Goal: Task Accomplishment & Management: Manage account settings

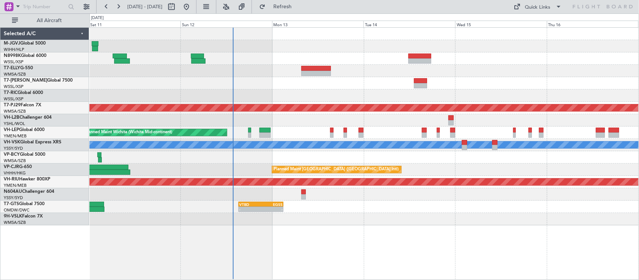
click at [278, 96] on div "Planned Maint [GEOGRAPHIC_DATA] ([GEOGRAPHIC_DATA] Intl) Planned Maint [GEOGRAP…" at bounding box center [363, 127] width 549 height 198
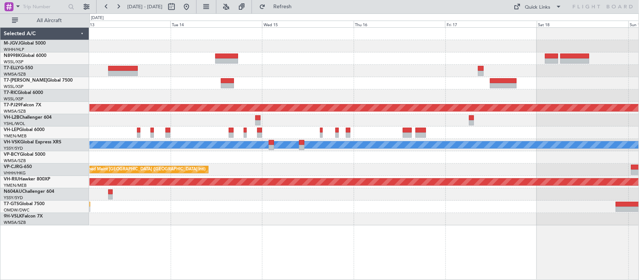
click at [292, 81] on div at bounding box center [363, 83] width 549 height 12
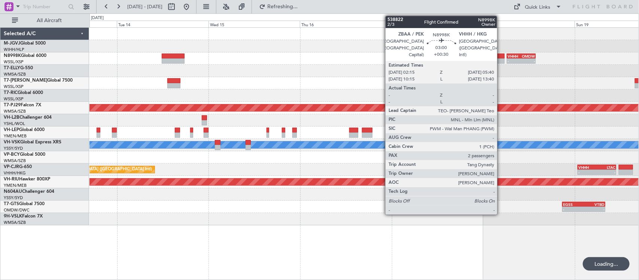
click at [501, 60] on div at bounding box center [497, 60] width 13 height 5
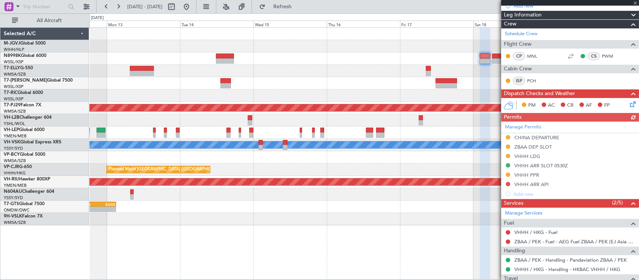
scroll to position [177, 0]
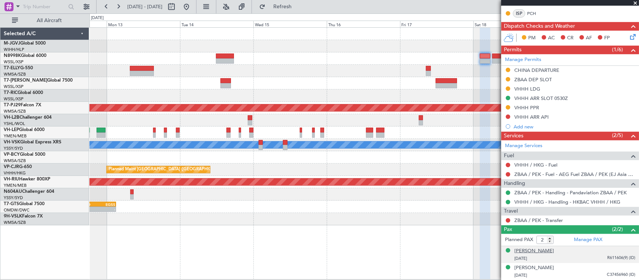
click at [541, 253] on div "[PERSON_NAME]" at bounding box center [534, 250] width 40 height 7
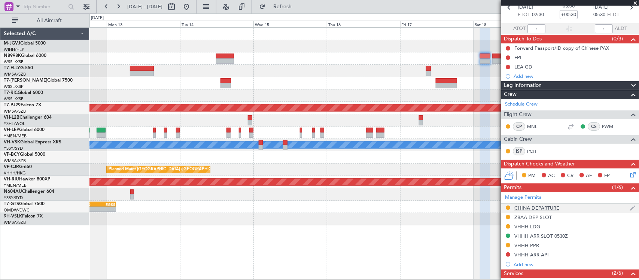
scroll to position [0, 0]
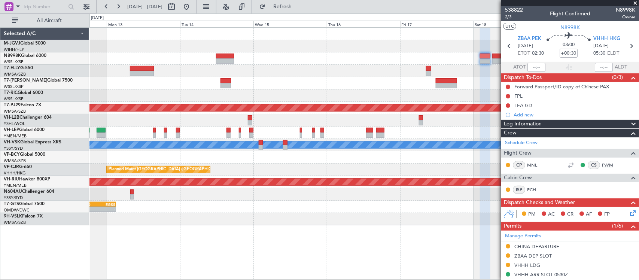
click at [602, 162] on link "PWM" at bounding box center [610, 165] width 17 height 7
click at [349, 232] on div "Planned Maint [GEOGRAPHIC_DATA] (Sultan [PERSON_NAME] [PERSON_NAME] - Subang) U…" at bounding box center [363, 153] width 549 height 252
click at [165, 173] on div "Planned Maint [GEOGRAPHIC_DATA] (Sultan [PERSON_NAME] [PERSON_NAME] - Subang) U…" at bounding box center [363, 127] width 549 height 198
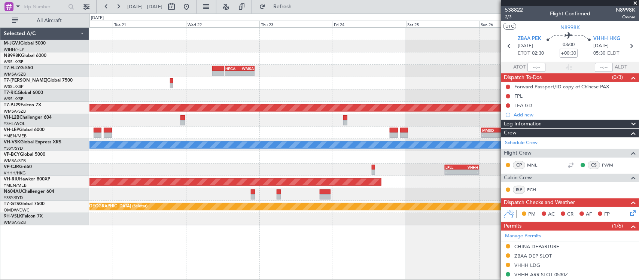
click at [123, 127] on div "- - HECA 12:50 Z WMSA 22:30 Z Planned Maint [GEOGRAPHIC_DATA] (Sultan [PERSON_N…" at bounding box center [363, 127] width 549 height 198
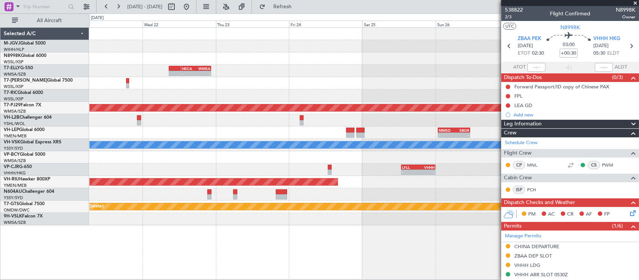
click at [107, 122] on div at bounding box center [363, 120] width 549 height 12
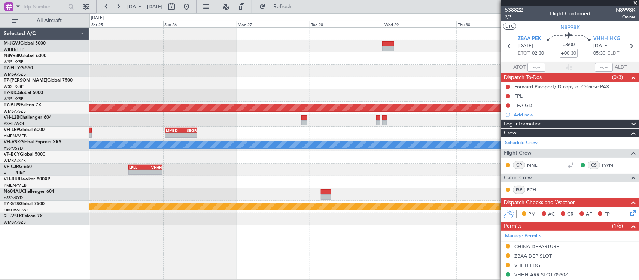
click at [161, 129] on div "Planned Maint [GEOGRAPHIC_DATA] (Sultan [PERSON_NAME] [PERSON_NAME] - Subang) -…" at bounding box center [363, 127] width 549 height 198
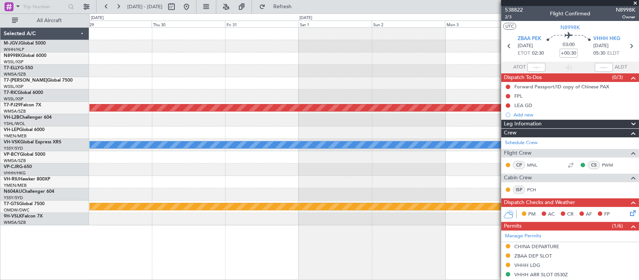
click at [113, 129] on div "Planned Maint [GEOGRAPHIC_DATA] (Sultan [PERSON_NAME] [PERSON_NAME] - Subang) […" at bounding box center [363, 127] width 549 height 198
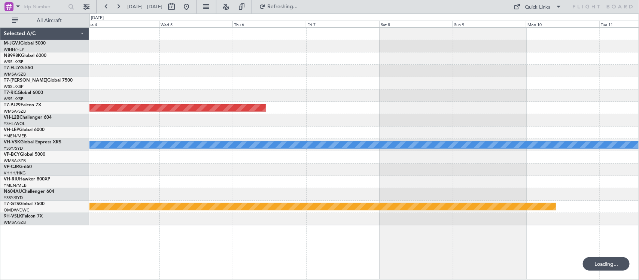
click at [186, 134] on div "Planned Maint [GEOGRAPHIC_DATA] (Sultan [PERSON_NAME] [PERSON_NAME] - Subang) […" at bounding box center [363, 127] width 549 height 198
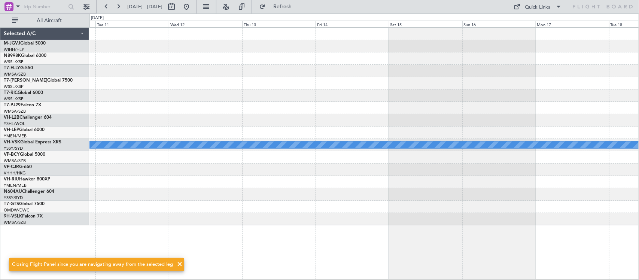
click at [320, 123] on div at bounding box center [363, 120] width 549 height 12
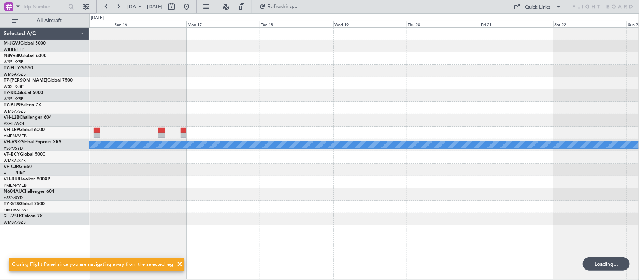
click at [244, 85] on div at bounding box center [363, 83] width 549 height 12
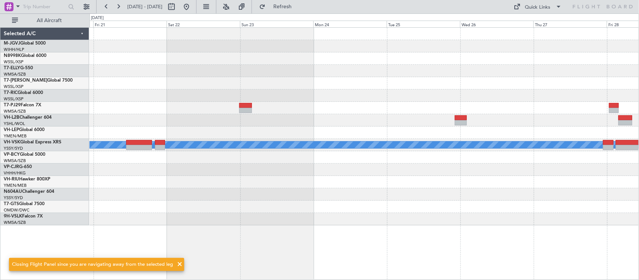
click at [101, 93] on div "[PERSON_NAME] YSSY 22:50 Z RJGG 08:05 Z - -" at bounding box center [363, 127] width 549 height 198
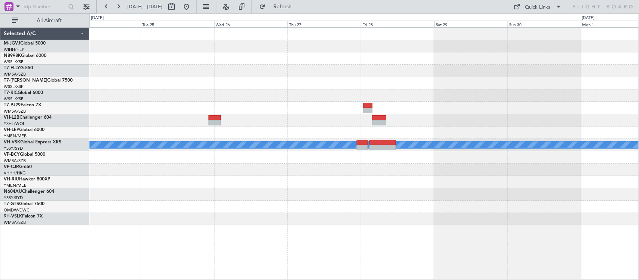
click at [169, 74] on div at bounding box center [363, 71] width 549 height 12
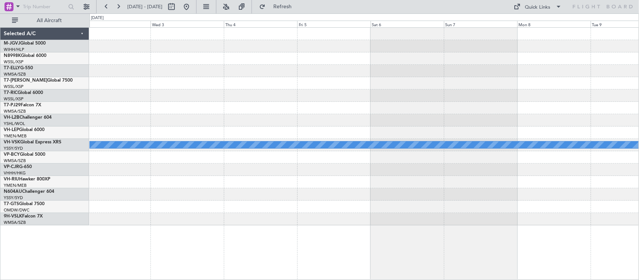
click at [88, 84] on div "[PERSON_NAME] Selected A/C M-JGVJ Global 5000 WIHH/HLP Jakarta (Halim Intl) N89…" at bounding box center [319, 146] width 639 height 266
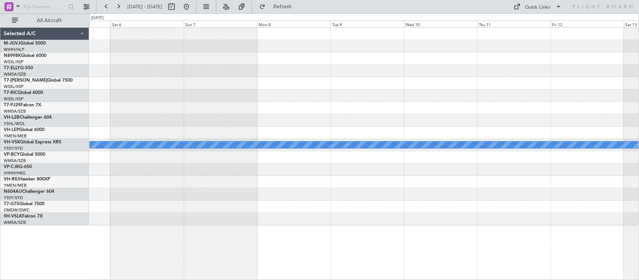
click at [167, 91] on div "MEL" at bounding box center [363, 127] width 549 height 198
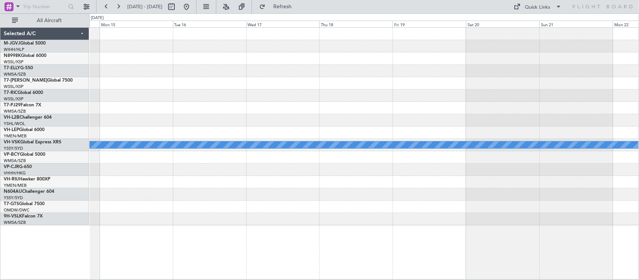
click at [55, 85] on div "[PERSON_NAME] Selected A/C M-JGVJ Global 5000 WIHH/HLP Jakarta (Halim Intl) N89…" at bounding box center [319, 146] width 639 height 266
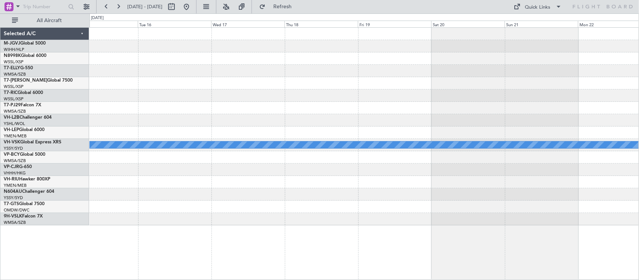
click at [44, 79] on div "[PERSON_NAME] Selected A/C M-JGVJ Global 5000 WIHH/HLP Jakarta (Halim Intl) N89…" at bounding box center [319, 146] width 639 height 266
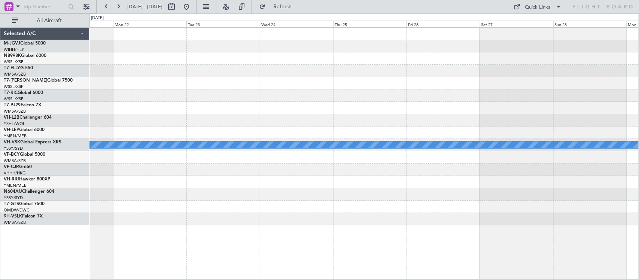
click at [145, 85] on div "MEL" at bounding box center [363, 127] width 549 height 198
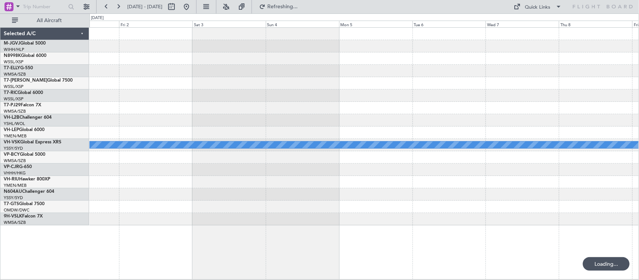
click at [0, 90] on html "[DATE] - [DATE] Refreshing... Quick Links All Aircraft [PERSON_NAME] Selected A…" at bounding box center [319, 140] width 639 height 280
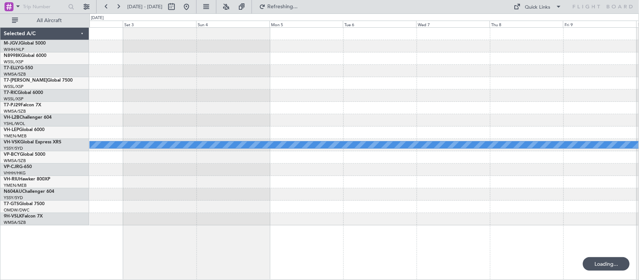
click at [206, 91] on div "MEL" at bounding box center [363, 127] width 549 height 198
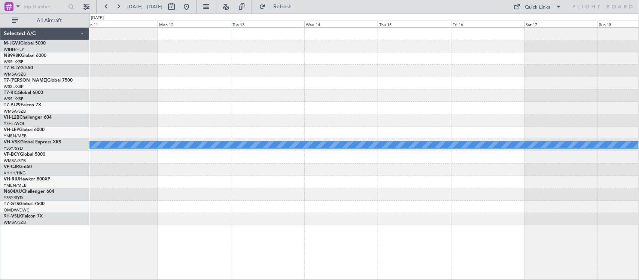
click at [118, 81] on div "MEL" at bounding box center [363, 127] width 549 height 198
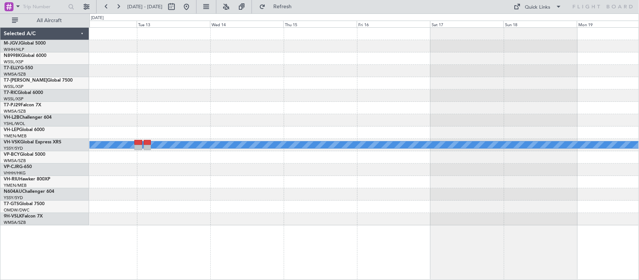
click at [229, 71] on div at bounding box center [363, 71] width 549 height 12
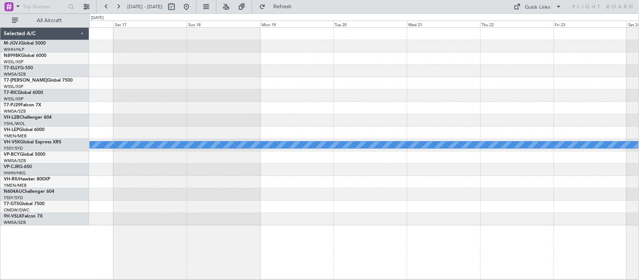
click at [339, 72] on div "MEL" at bounding box center [363, 127] width 549 height 198
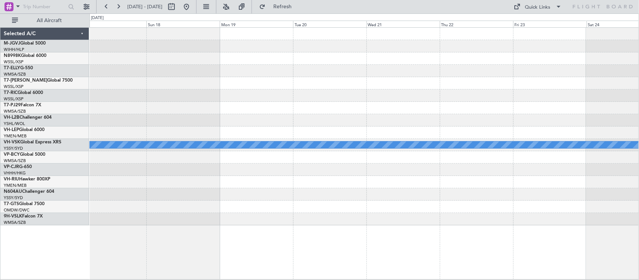
click at [308, 49] on div at bounding box center [363, 46] width 549 height 12
click at [300, 10] on button "Refresh" at bounding box center [278, 7] width 45 height 12
click at [298, 7] on span "Refresh" at bounding box center [282, 6] width 31 height 5
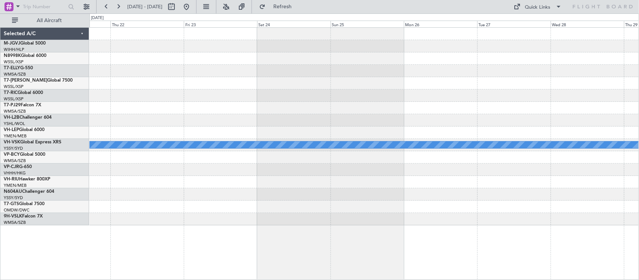
click at [129, 74] on div at bounding box center [363, 71] width 549 height 12
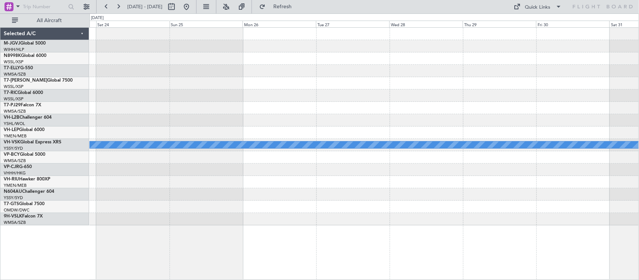
click at [190, 90] on div at bounding box center [363, 95] width 549 height 12
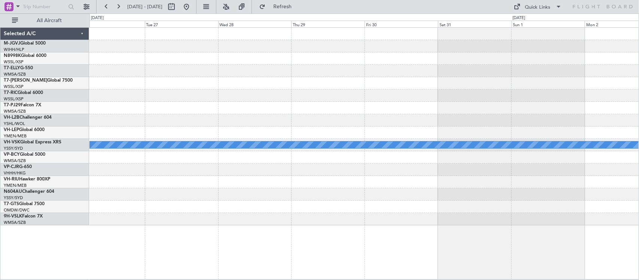
click at [567, 102] on div "MEL" at bounding box center [363, 127] width 549 height 198
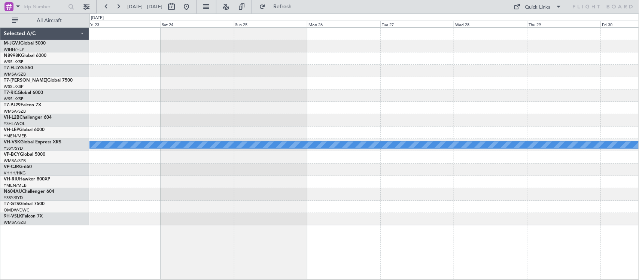
click at [481, 100] on div at bounding box center [363, 95] width 549 height 12
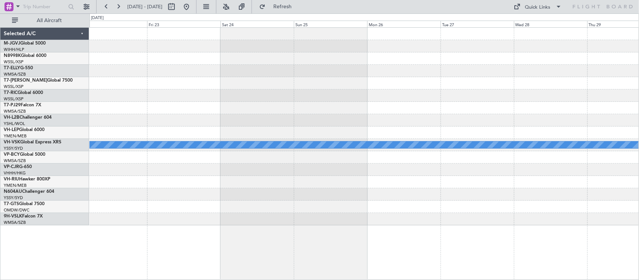
click at [499, 100] on div at bounding box center [363, 95] width 549 height 12
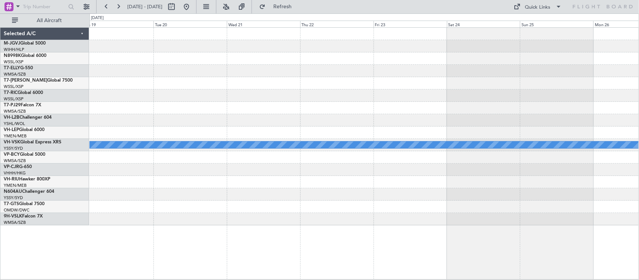
click at [476, 97] on div at bounding box center [363, 95] width 549 height 12
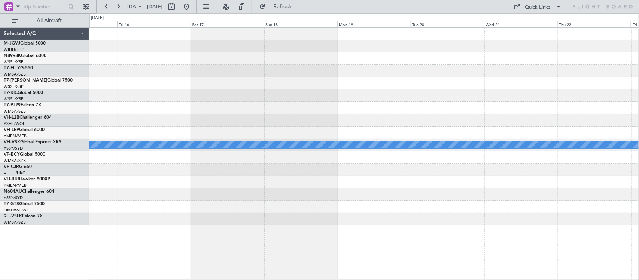
click at [381, 77] on div "MEL" at bounding box center [363, 127] width 549 height 198
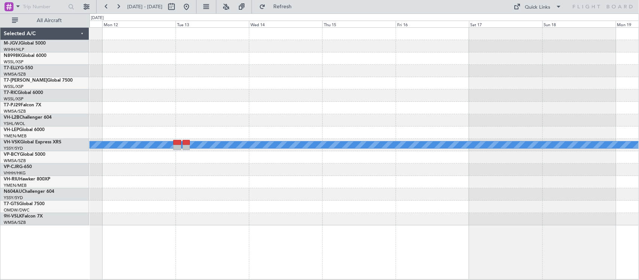
click at [487, 81] on div at bounding box center [363, 83] width 549 height 12
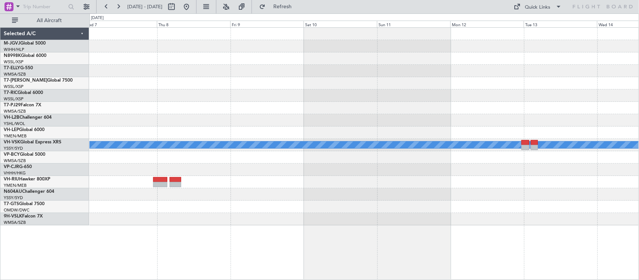
click at [410, 94] on div at bounding box center [363, 95] width 549 height 12
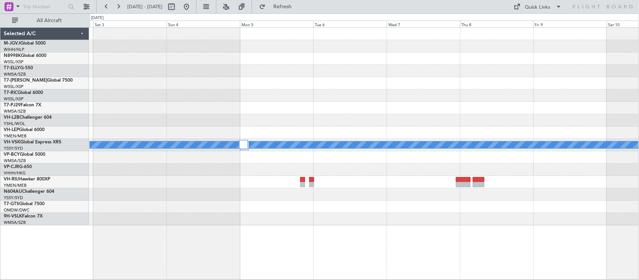
click at [435, 85] on div at bounding box center [363, 83] width 549 height 12
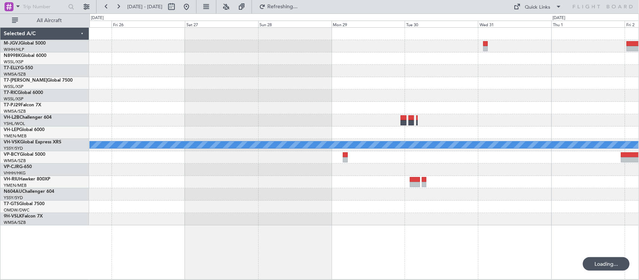
click at [308, 91] on div at bounding box center [363, 95] width 549 height 12
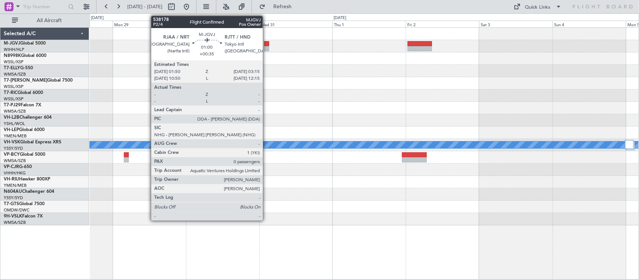
click at [266, 47] on div at bounding box center [266, 48] width 4 height 5
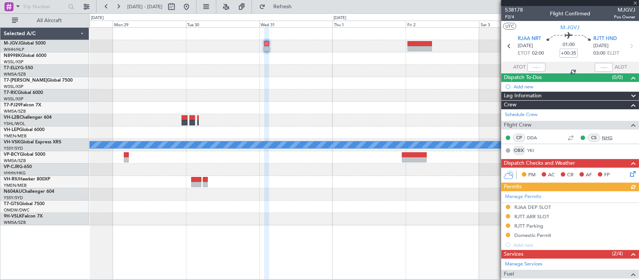
click at [602, 137] on link "NHG" at bounding box center [610, 137] width 17 height 7
click at [422, 38] on div at bounding box center [363, 34] width 549 height 12
click at [628, 49] on icon at bounding box center [631, 46] width 10 height 10
type input "+00:55"
type input "13"
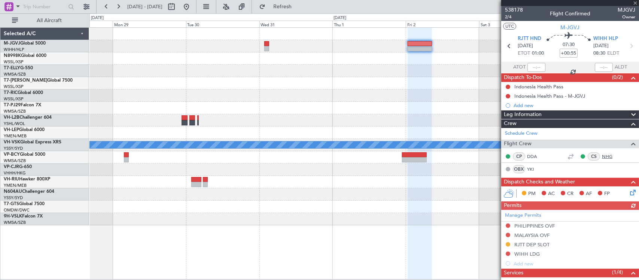
click at [602, 156] on link "NHG" at bounding box center [610, 156] width 17 height 7
click at [408, 77] on div at bounding box center [363, 71] width 549 height 12
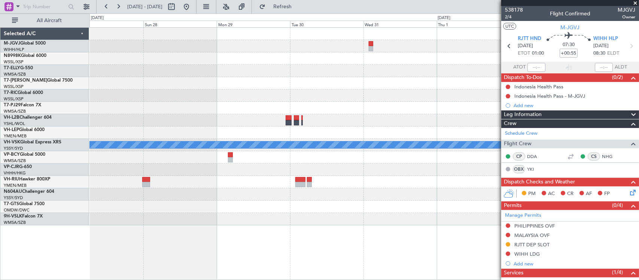
click at [170, 84] on div at bounding box center [363, 83] width 549 height 12
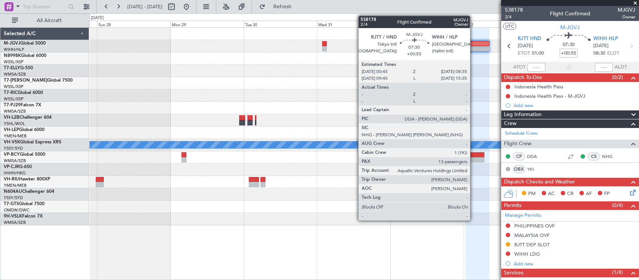
click at [474, 45] on div at bounding box center [477, 43] width 24 height 5
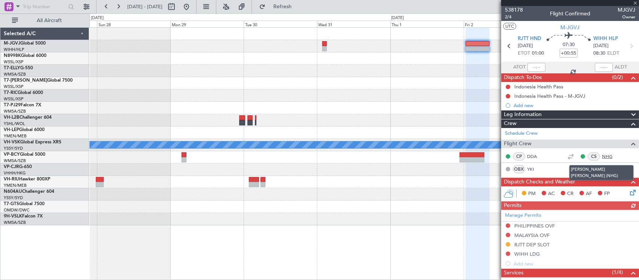
click at [602, 155] on link "NHG" at bounding box center [610, 156] width 17 height 7
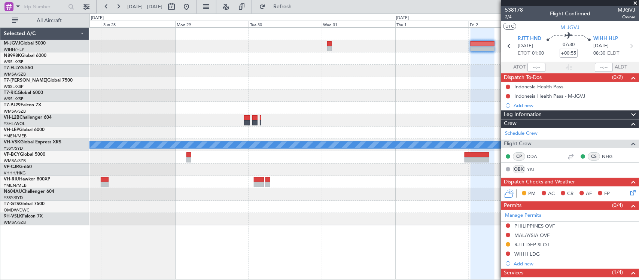
click at [166, 82] on div at bounding box center [363, 83] width 549 height 12
click at [385, 96] on div at bounding box center [363, 95] width 549 height 12
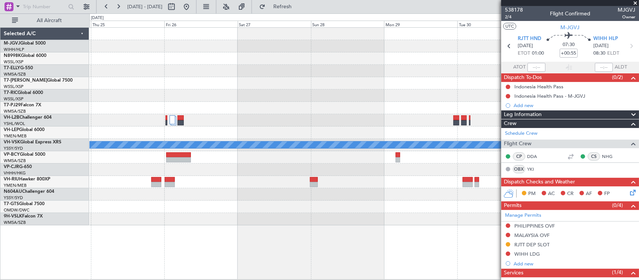
click at [363, 80] on div at bounding box center [363, 83] width 549 height 12
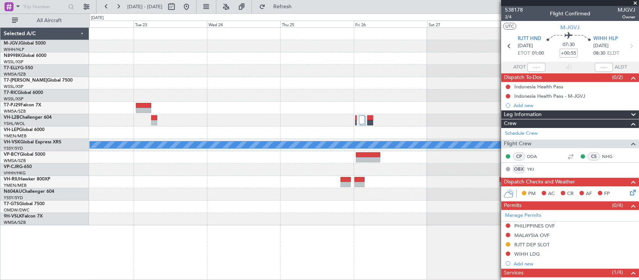
click at [357, 83] on div at bounding box center [363, 83] width 549 height 12
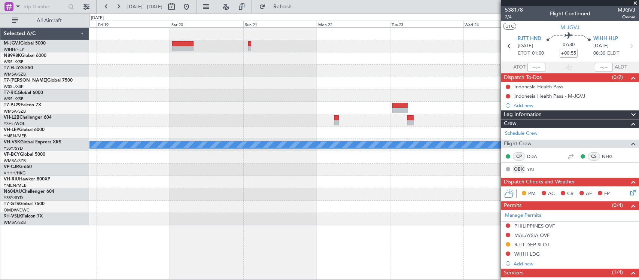
click at [291, 72] on div at bounding box center [363, 71] width 549 height 12
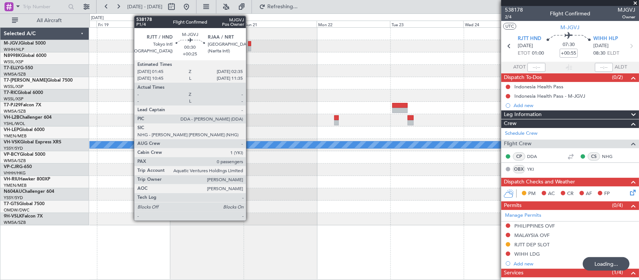
click at [250, 46] on div at bounding box center [249, 48] width 3 height 5
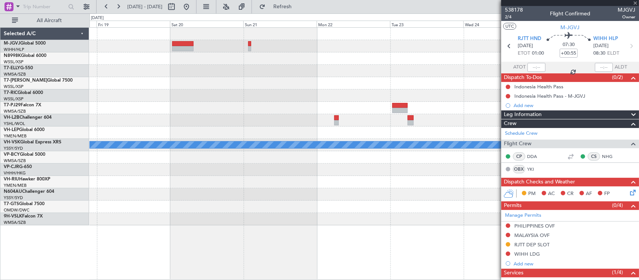
type input "+00:25"
type input "0"
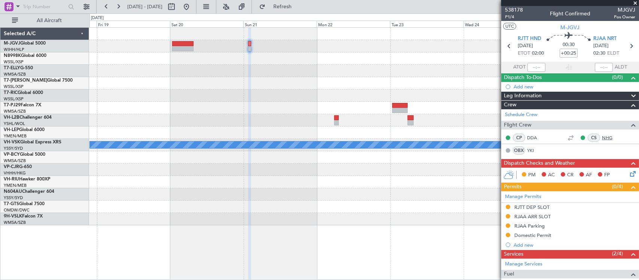
click at [602, 137] on link "NHG" at bounding box center [610, 137] width 17 height 7
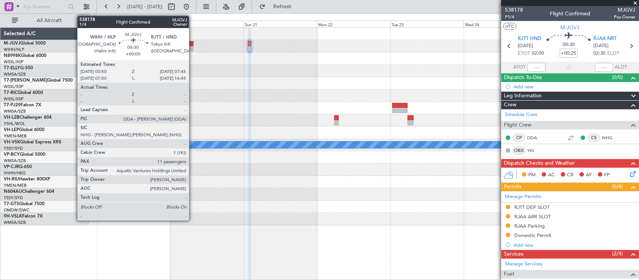
click at [193, 46] on div at bounding box center [182, 48] width 21 height 5
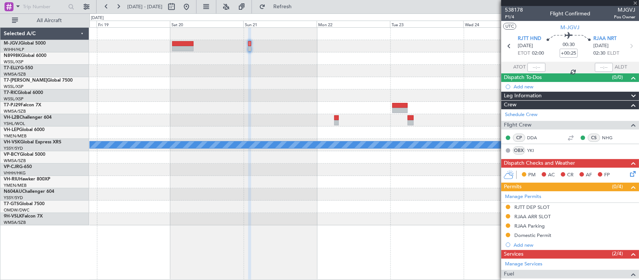
type input "11"
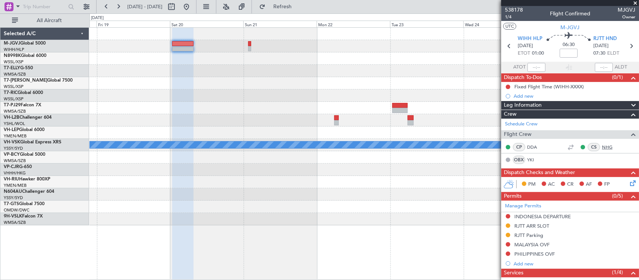
click at [603, 146] on link "NHG" at bounding box center [610, 147] width 17 height 7
click at [526, 98] on div "Add new" at bounding box center [570, 96] width 115 height 6
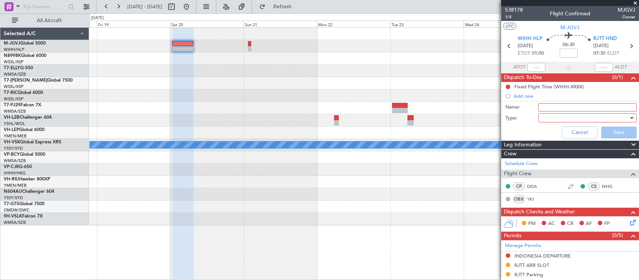
click at [561, 108] on input "Name:" at bounding box center [587, 107] width 98 height 8
type input "LEA GD"
click at [582, 115] on div at bounding box center [584, 117] width 87 height 11
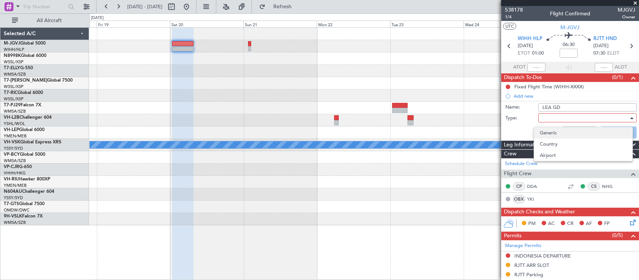
click at [579, 131] on span "Generic" at bounding box center [583, 132] width 86 height 11
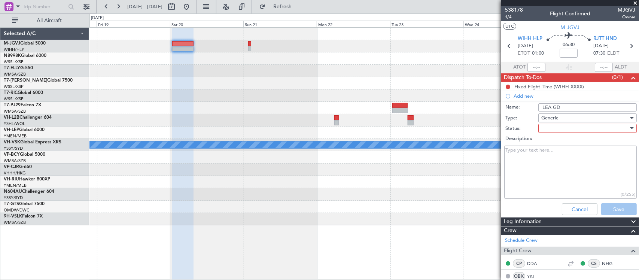
click at [567, 129] on div at bounding box center [584, 128] width 87 height 11
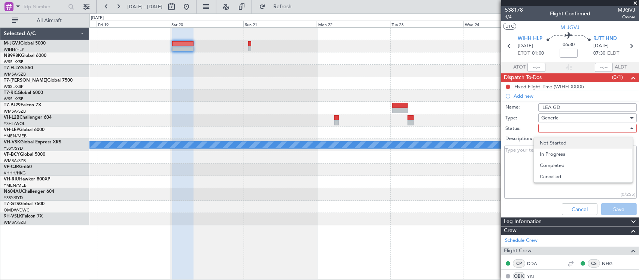
click at [563, 143] on span "Not Started" at bounding box center [583, 142] width 86 height 11
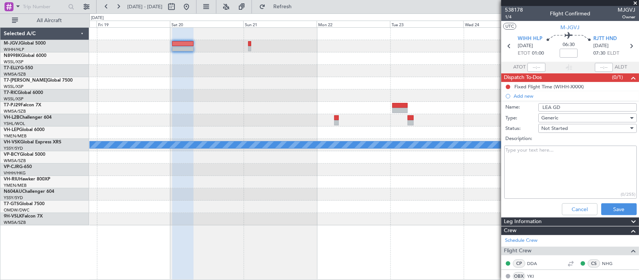
click at [547, 152] on textarea "Description:" at bounding box center [570, 172] width 132 height 53
type textarea "NHG use ZAF PP to exit RJTT and GBR PP to enter [GEOGRAPHIC_DATA]"
click at [607, 208] on button "Save" at bounding box center [619, 209] width 36 height 12
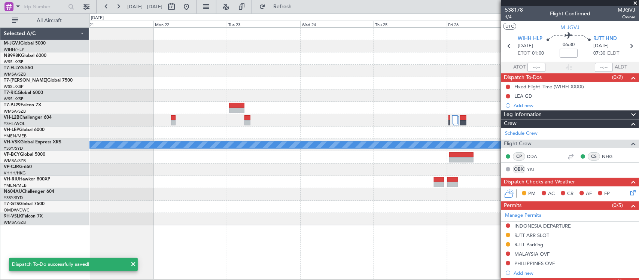
click at [162, 87] on div at bounding box center [363, 83] width 549 height 12
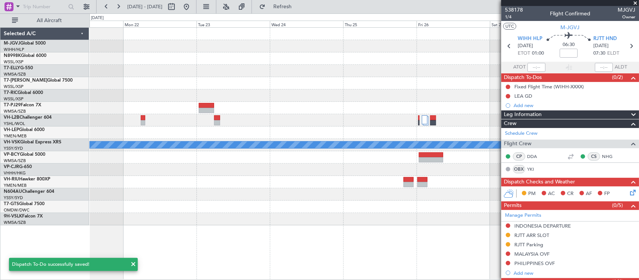
click at [85, 85] on div "[PERSON_NAME] Selected A/C M-JGVJ Global 5000 WIHH/HLP Jakarta (Halim Intl) N89…" at bounding box center [319, 146] width 639 height 266
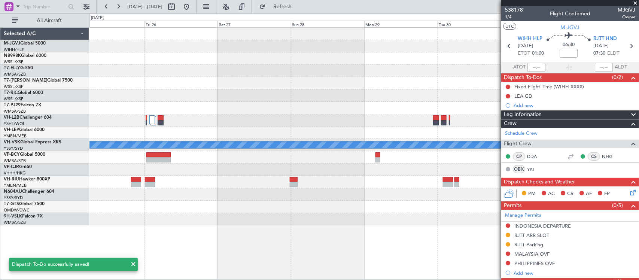
click at [113, 72] on div at bounding box center [363, 71] width 549 height 12
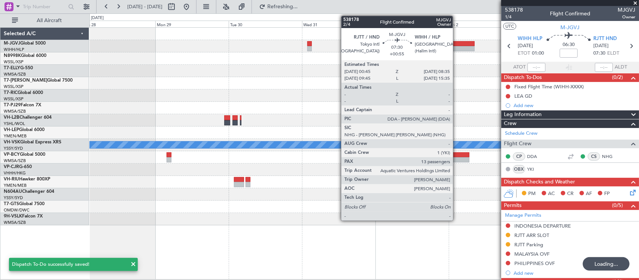
click at [456, 45] on div at bounding box center [462, 43] width 24 height 5
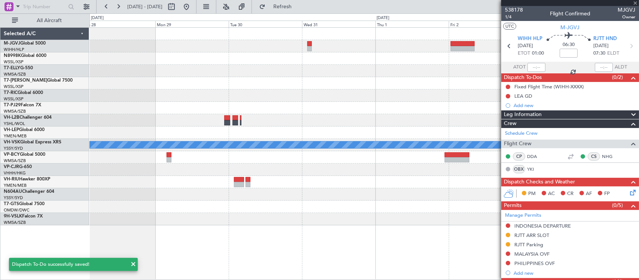
type input "+00:55"
type input "13"
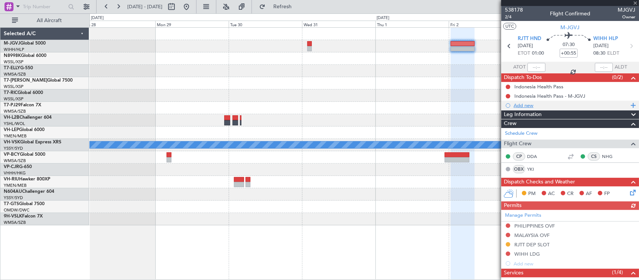
click at [523, 105] on div "Add new" at bounding box center [570, 105] width 115 height 6
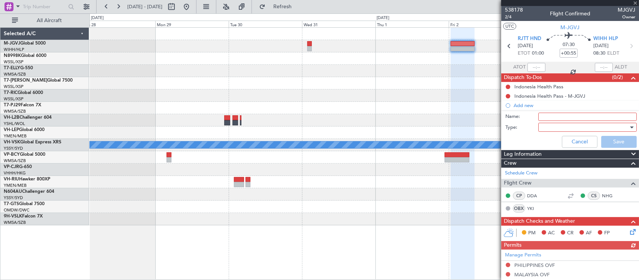
click at [547, 117] on input "Name:" at bounding box center [587, 117] width 98 height 8
paste input "NHG use ZAF PP to exit RJTT and GBR PP to enter [GEOGRAPHIC_DATA]"
type input "NHG use ZAF PP to exit RJTT and GBR PP to enter [GEOGRAPHIC_DATA]"
click at [554, 117] on input "Name:" at bounding box center [587, 117] width 98 height 8
type input "LEA GD"
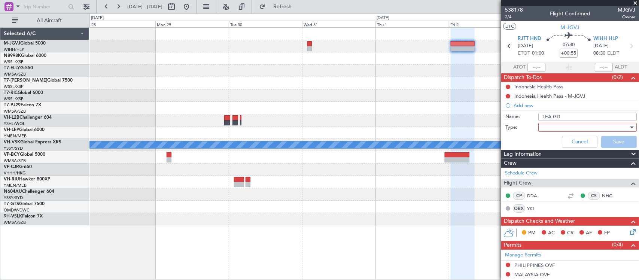
click at [547, 126] on div at bounding box center [584, 127] width 87 height 11
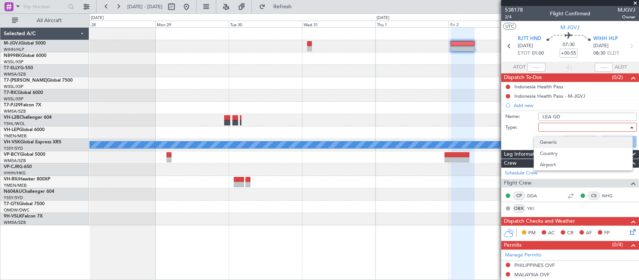
click at [548, 139] on span "Generic" at bounding box center [583, 142] width 86 height 11
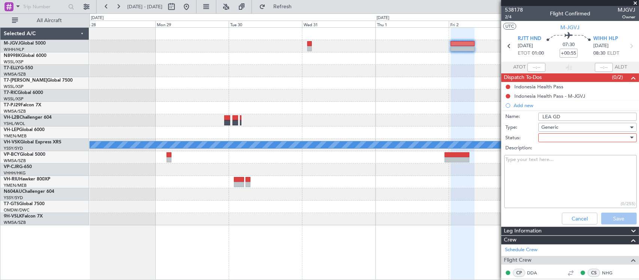
click at [548, 138] on div at bounding box center [584, 137] width 87 height 11
drag, startPoint x: 548, startPoint y: 144, endPoint x: 547, endPoint y: 149, distance: 4.2
click at [547, 148] on div "Not Started In Progress Completed Cancelled" at bounding box center [319, 140] width 639 height 280
click at [547, 149] on span "Not Started" at bounding box center [583, 152] width 86 height 11
click at [536, 162] on textarea "Description:" at bounding box center [570, 181] width 132 height 53
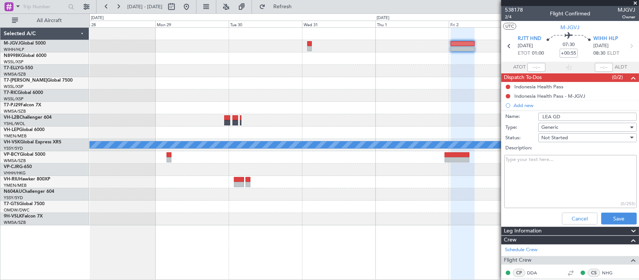
paste textarea "NHG use ZAF PP to exit RJTT and GBR PP to enter [GEOGRAPHIC_DATA]"
drag, startPoint x: 526, startPoint y: 158, endPoint x: 581, endPoint y: 157, distance: 55.0
click at [581, 157] on textarea "NHG use ZAF PP to exit RJTT and GBR PP to enter [GEOGRAPHIC_DATA]" at bounding box center [570, 181] width 132 height 53
click at [562, 158] on textarea "NHG use GBR PP to enter [GEOGRAPHIC_DATA]" at bounding box center [570, 181] width 132 height 53
click at [561, 160] on textarea "NHG use GBR PP to enter [GEOGRAPHIC_DATA]" at bounding box center [570, 181] width 132 height 53
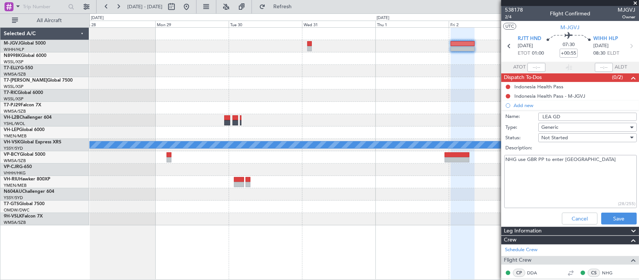
click at [558, 158] on textarea "NHG use GBR PP to enter [GEOGRAPHIC_DATA]" at bounding box center [570, 181] width 132 height 53
paste textarea "ZAF PP to exit RJTT and"
type textarea "NHG use GBR PP to exit RJTT and ZAF PP to enter WIHH"
click at [605, 217] on button "Save" at bounding box center [619, 218] width 36 height 12
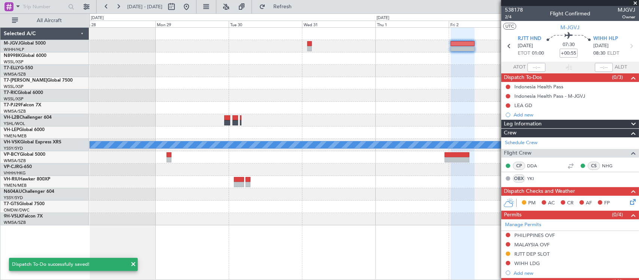
click at [424, 85] on div "MEL" at bounding box center [363, 127] width 549 height 198
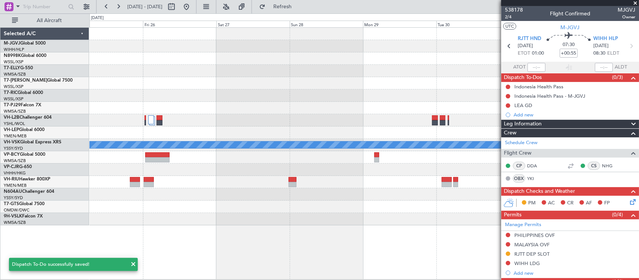
click at [438, 65] on div at bounding box center [363, 71] width 549 height 12
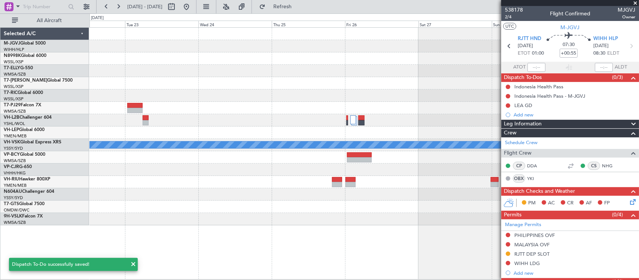
click at [393, 65] on div at bounding box center [363, 71] width 549 height 12
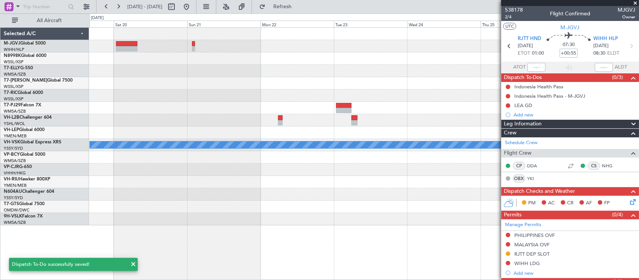
click at [272, 57] on div at bounding box center [363, 58] width 549 height 12
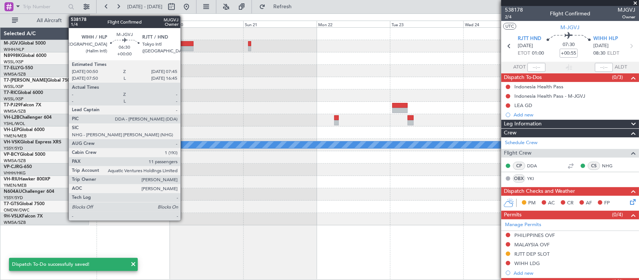
click at [184, 46] on div at bounding box center [182, 48] width 21 height 5
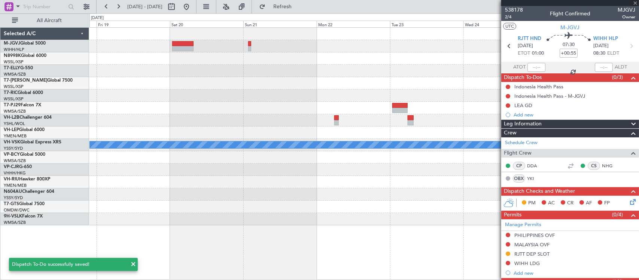
type input "11"
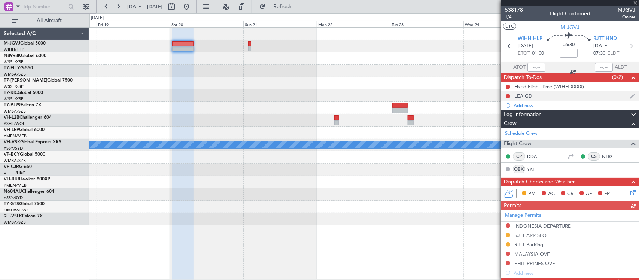
click at [530, 96] on div "LEA GD" at bounding box center [523, 96] width 18 height 6
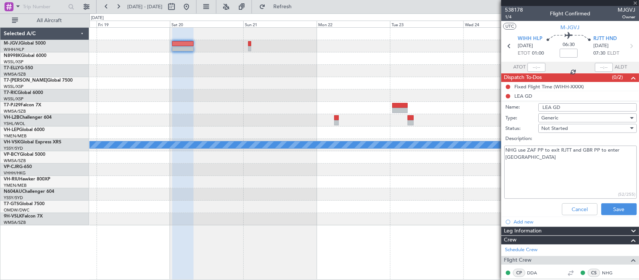
click at [562, 148] on textarea "NHG use ZAF PP to exit RJTT and GBR PP to enter [GEOGRAPHIC_DATA]" at bounding box center [570, 172] width 132 height 53
type textarea "NHG use ZAF PP to exit WIHH and GBR PP to enter [GEOGRAPHIC_DATA]"
click at [618, 211] on button "Save" at bounding box center [619, 209] width 36 height 12
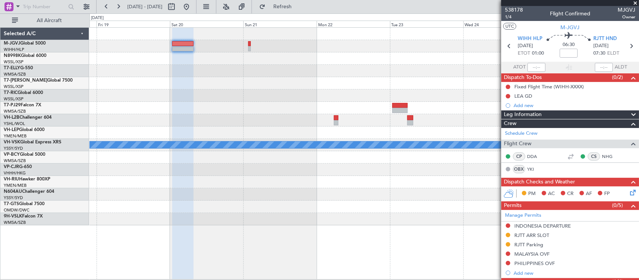
drag, startPoint x: 212, startPoint y: 6, endPoint x: 273, endPoint y: 89, distance: 102.7
click at [192, 6] on button at bounding box center [186, 7] width 12 height 12
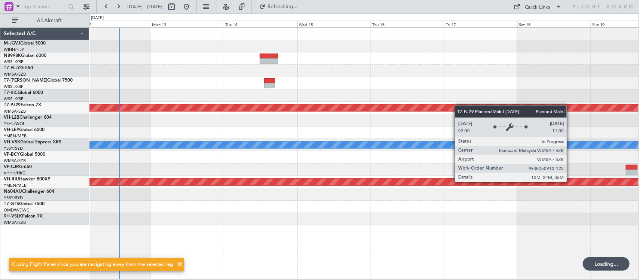
click at [262, 113] on div "Planned Maint [GEOGRAPHIC_DATA] (Sultan [PERSON_NAME] [PERSON_NAME] - Subang) […" at bounding box center [363, 127] width 549 height 198
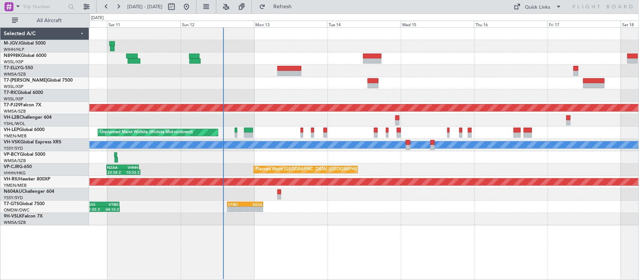
click at [310, 123] on div at bounding box center [363, 120] width 549 height 12
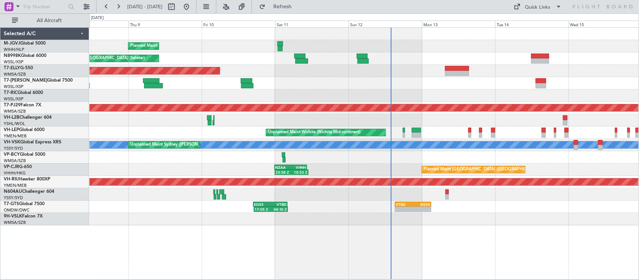
click at [484, 121] on div at bounding box center [363, 120] width 549 height 12
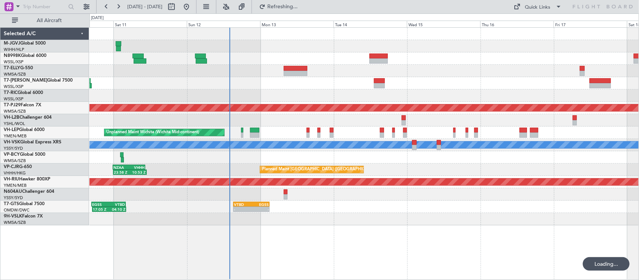
click at [319, 121] on div at bounding box center [363, 120] width 549 height 12
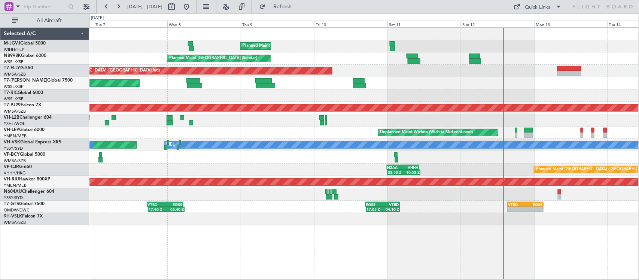
click at [314, 91] on div "Planned Maint [GEOGRAPHIC_DATA] (Seletar) Planned Maint [GEOGRAPHIC_DATA] (Sele…" at bounding box center [363, 127] width 549 height 198
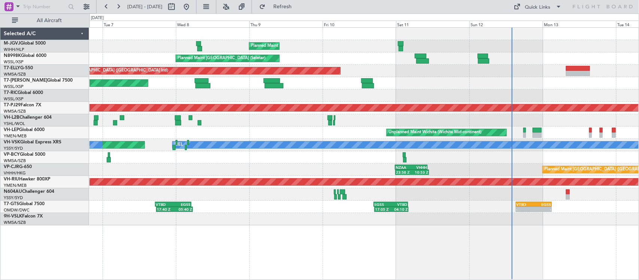
click at [453, 92] on div at bounding box center [363, 95] width 549 height 12
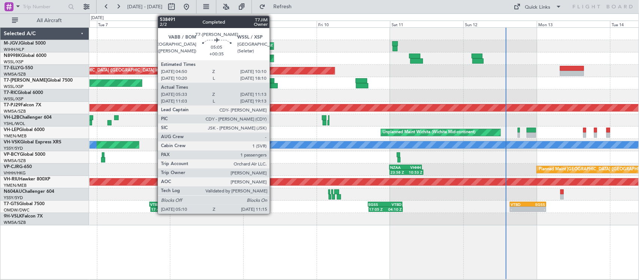
click at [273, 83] on div at bounding box center [268, 85] width 19 height 5
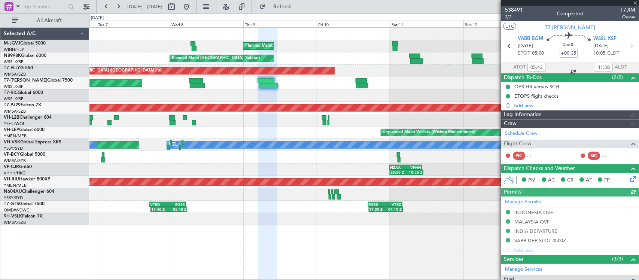
type input "[PERSON_NAME] (LEU)"
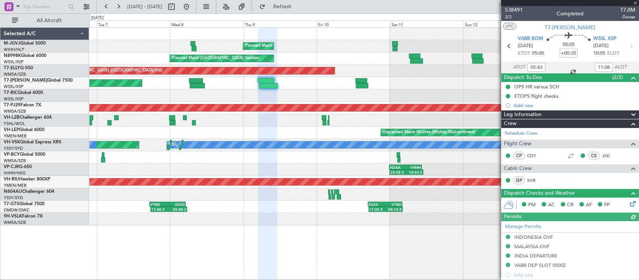
type input "11:13"
type input "19:08"
type input "05:43"
type input "11:08"
type input "11:13"
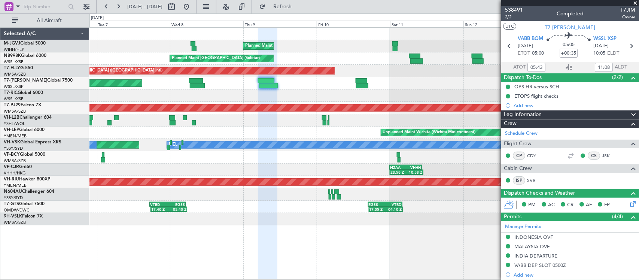
type input "19:08"
type input "05:43"
type input "11:08"
click at [361, 119] on div at bounding box center [363, 120] width 549 height 12
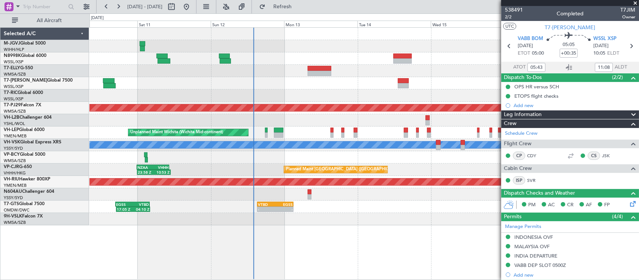
click at [212, 169] on div "Planned Maint [GEOGRAPHIC_DATA] (Seletar) Planned Maint [GEOGRAPHIC_DATA] (Sele…" at bounding box center [363, 127] width 549 height 198
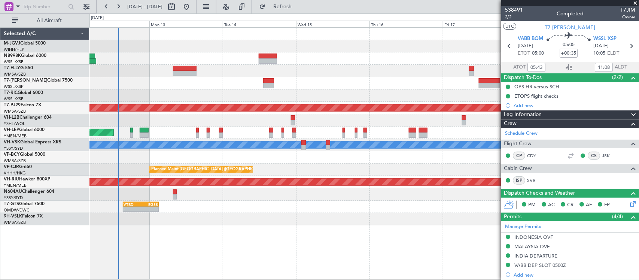
click at [342, 163] on div "Planned Maint [GEOGRAPHIC_DATA] (Sultan [PERSON_NAME] [PERSON_NAME] - Subang) U…" at bounding box center [363, 127] width 549 height 198
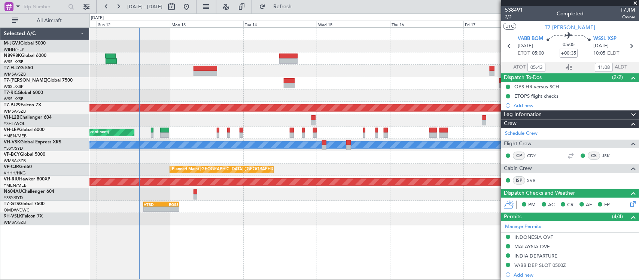
click at [384, 166] on div "Planned Maint [GEOGRAPHIC_DATA] ([GEOGRAPHIC_DATA] Intl) - - VHHH 00:50 Z LTAC …" at bounding box center [363, 169] width 549 height 12
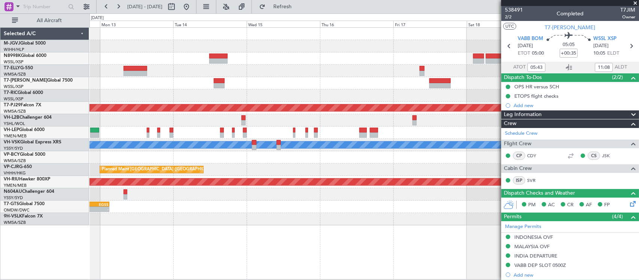
click at [295, 83] on div "Planned Maint [GEOGRAPHIC_DATA] (Sultan [PERSON_NAME] [PERSON_NAME] - Subang) U…" at bounding box center [363, 127] width 549 height 198
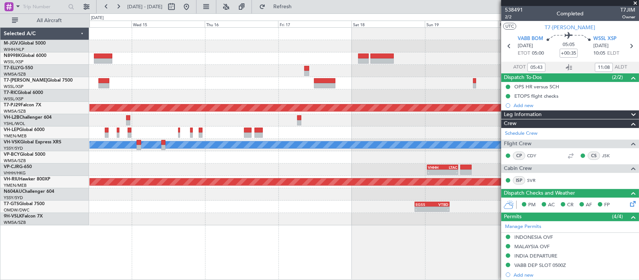
click at [281, 92] on div "- - HECA 12:50 Z WMSA 22:30 Z Planned Maint [GEOGRAPHIC_DATA] (Sultan [PERSON_N…" at bounding box center [363, 127] width 549 height 198
click at [636, 3] on span at bounding box center [634, 3] width 7 height 7
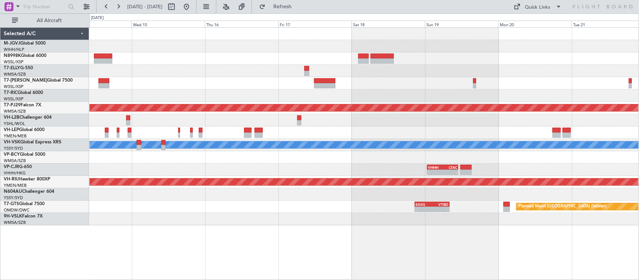
type input "0"
click at [409, 128] on div at bounding box center [363, 132] width 549 height 12
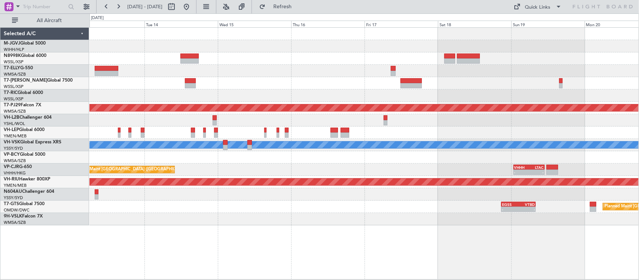
click at [508, 124] on div at bounding box center [363, 120] width 549 height 12
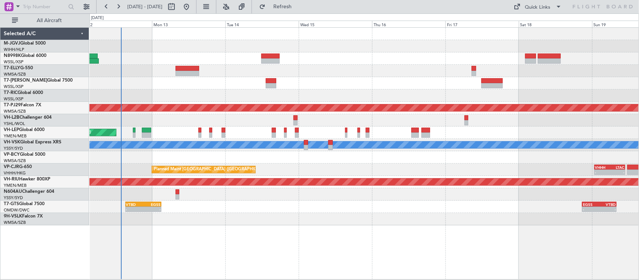
click at [324, 82] on div at bounding box center [363, 83] width 549 height 12
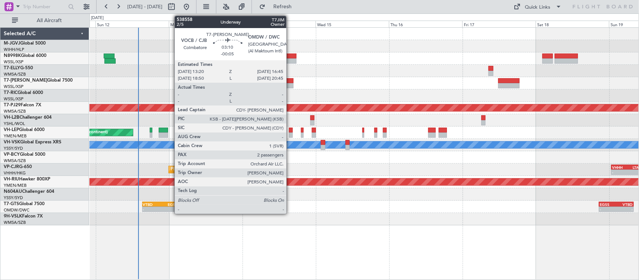
click at [290, 88] on div at bounding box center [287, 85] width 10 height 5
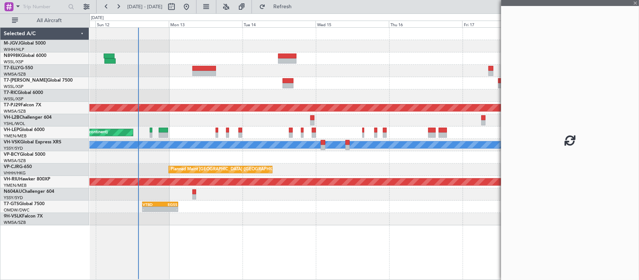
click at [425, 95] on div at bounding box center [363, 95] width 549 height 12
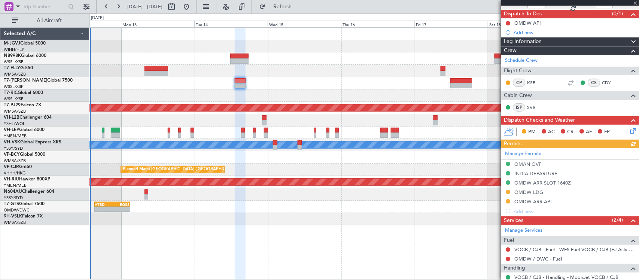
scroll to position [130, 0]
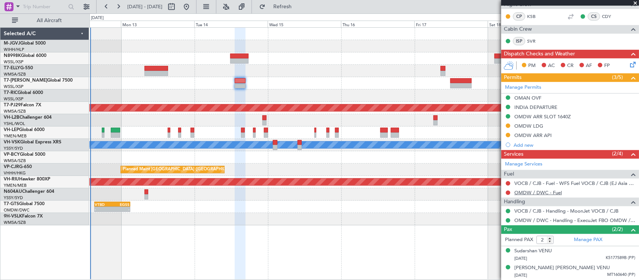
click at [527, 195] on link "OMDW / DWC - Fuel" at bounding box center [538, 192] width 48 height 6
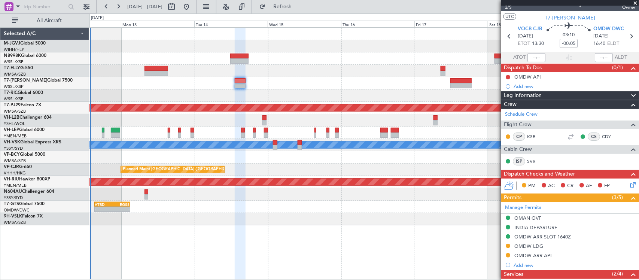
scroll to position [0, 0]
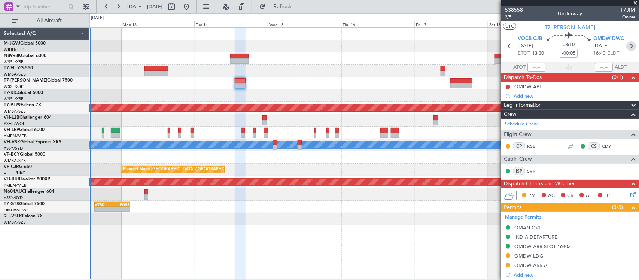
click at [626, 42] on icon at bounding box center [631, 46] width 10 height 10
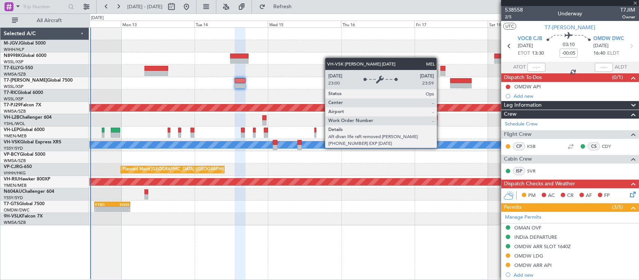
click at [330, 163] on div "Planned Maint [GEOGRAPHIC_DATA] (Sultan [PERSON_NAME] [PERSON_NAME] - Subang) U…" at bounding box center [363, 127] width 549 height 198
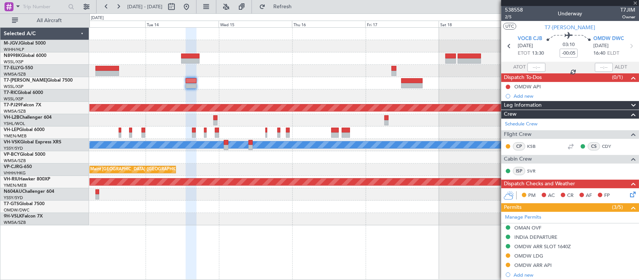
type input "+00:30"
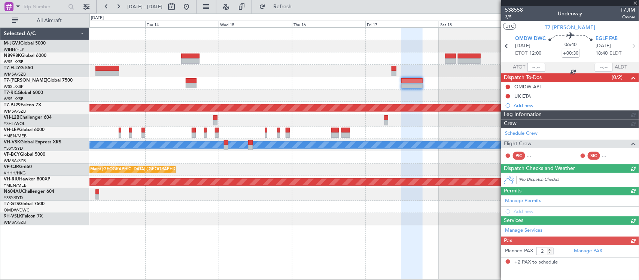
click at [384, 156] on div at bounding box center [363, 157] width 549 height 12
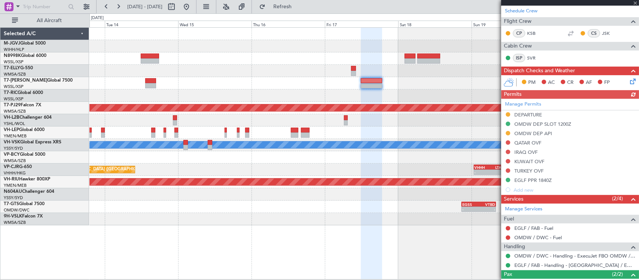
scroll to position [168, 0]
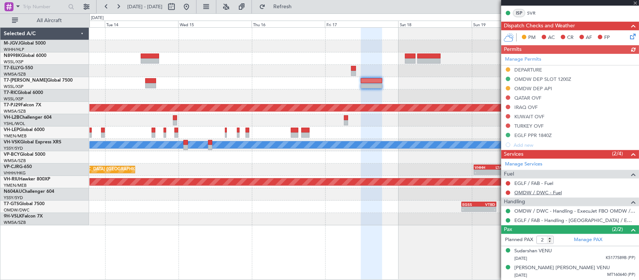
click at [526, 191] on link "OMDW / DWC - Fuel" at bounding box center [538, 192] width 48 height 6
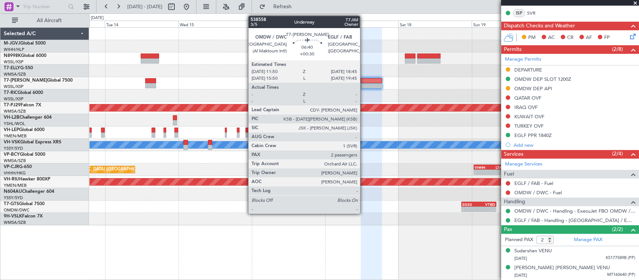
click at [364, 83] on div at bounding box center [371, 85] width 21 height 5
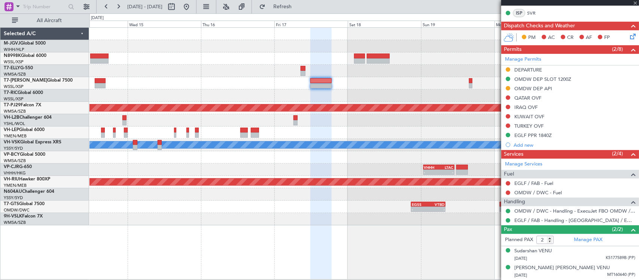
click at [380, 152] on div "- - HECA 12:50 Z WMSA 22:30 Z Planned Maint [GEOGRAPHIC_DATA] (Sultan [PERSON_N…" at bounding box center [363, 127] width 549 height 198
click at [339, 160] on div "- - HECA 12:50 Z WMSA 22:30 Z Planned Maint [GEOGRAPHIC_DATA] (Sultan [PERSON_N…" at bounding box center [363, 127] width 549 height 198
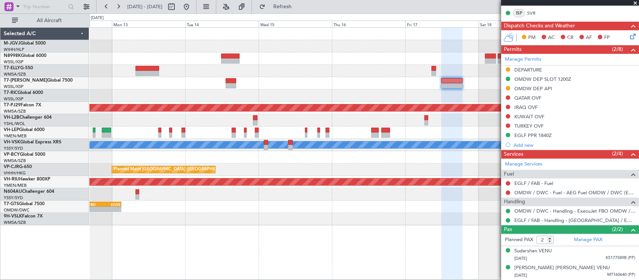
click at [292, 163] on div at bounding box center [363, 157] width 549 height 12
